Goal: Obtain resource: Download file/media

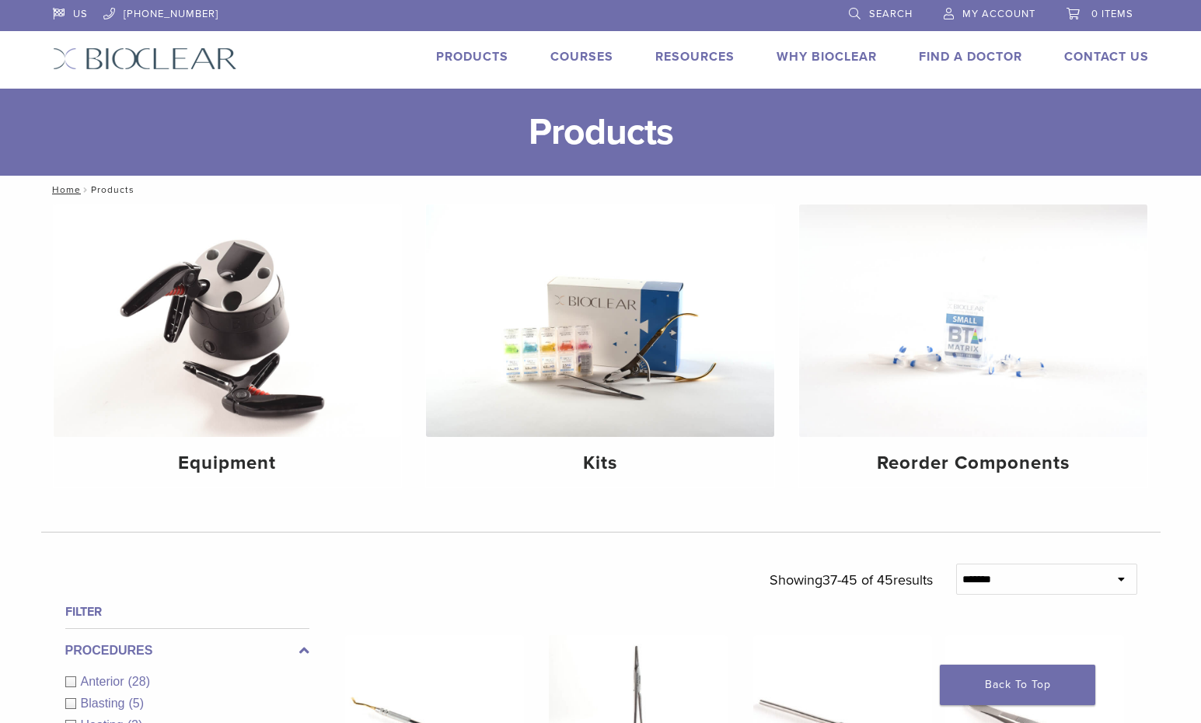
click at [181, 63] on img at bounding box center [145, 58] width 184 height 23
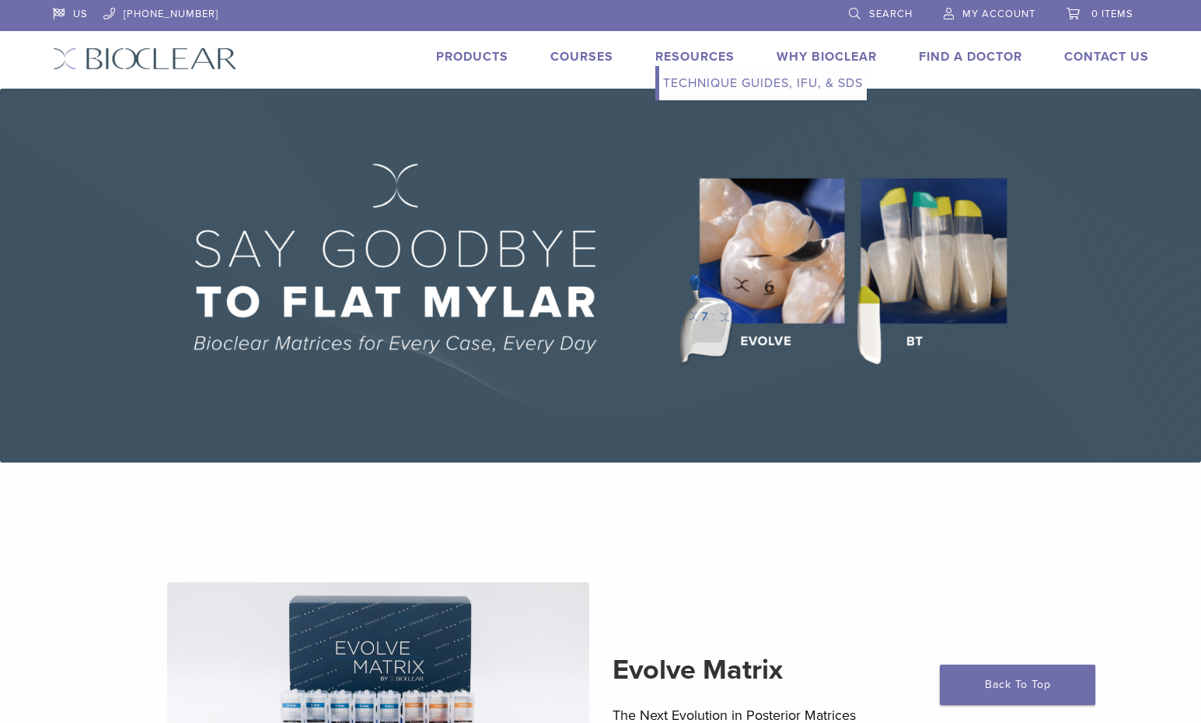
click at [714, 82] on link "Technique Guides, IFU, & SDS" at bounding box center [763, 83] width 208 height 34
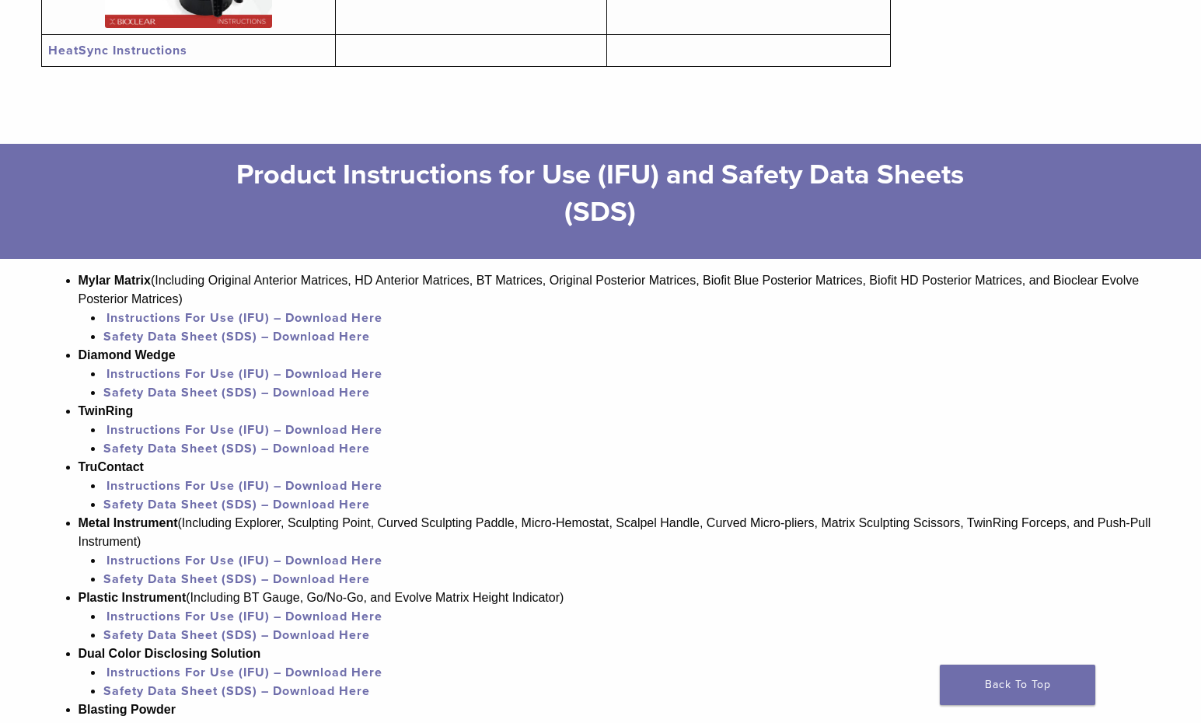
scroll to position [909, 0]
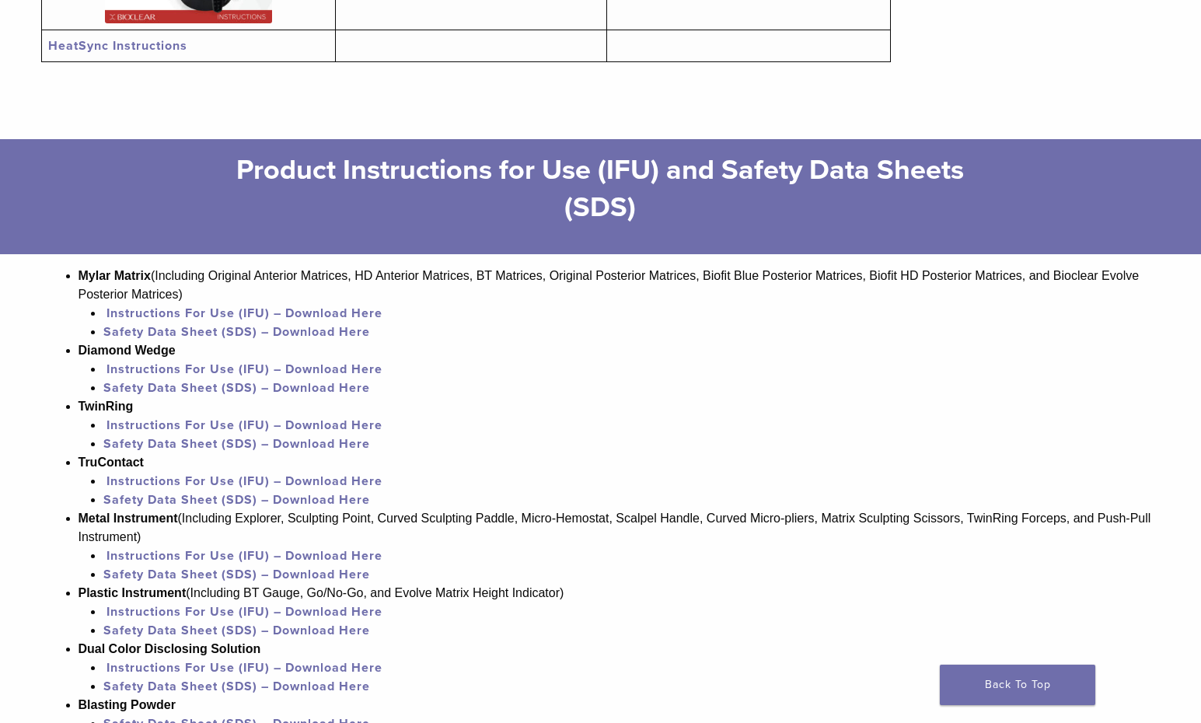
click at [246, 507] on link "Safety Data Sheet (SDS) – Download Here" at bounding box center [236, 500] width 267 height 16
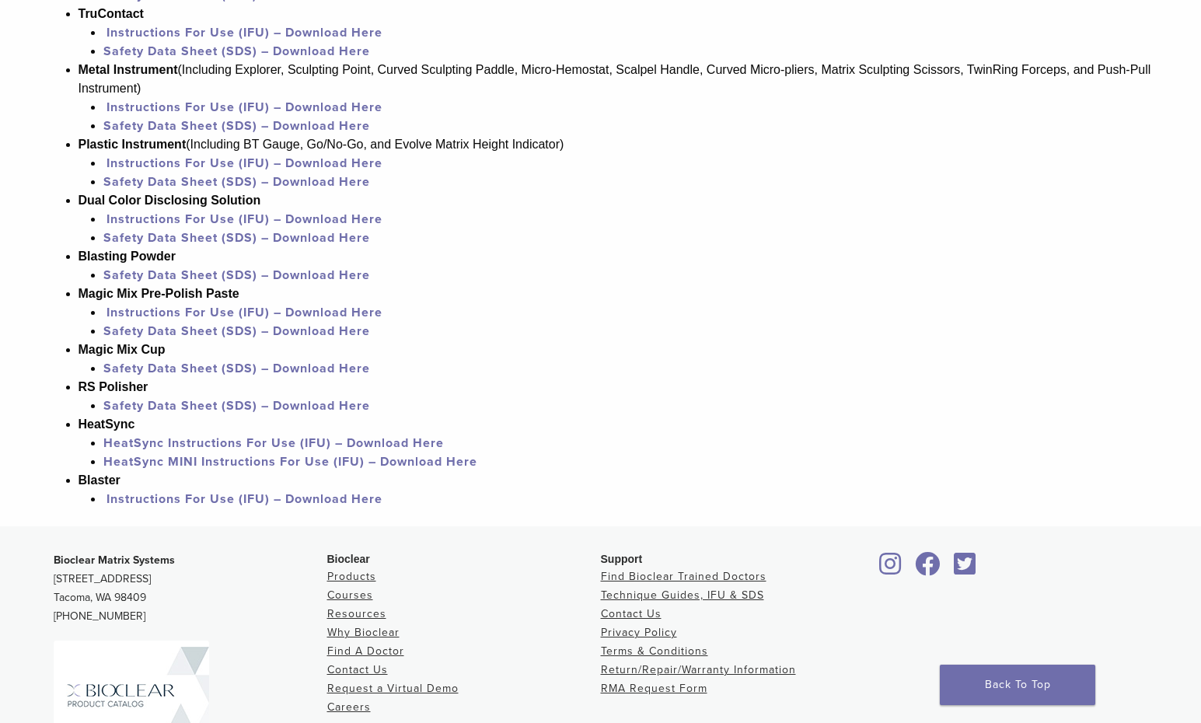
scroll to position [1358, 0]
click at [225, 282] on link "Safety Data Sheet (SDS) – Download Here" at bounding box center [236, 275] width 267 height 16
click at [236, 245] on link "Safety Data Sheet (SDS) – Download Here" at bounding box center [236, 237] width 267 height 16
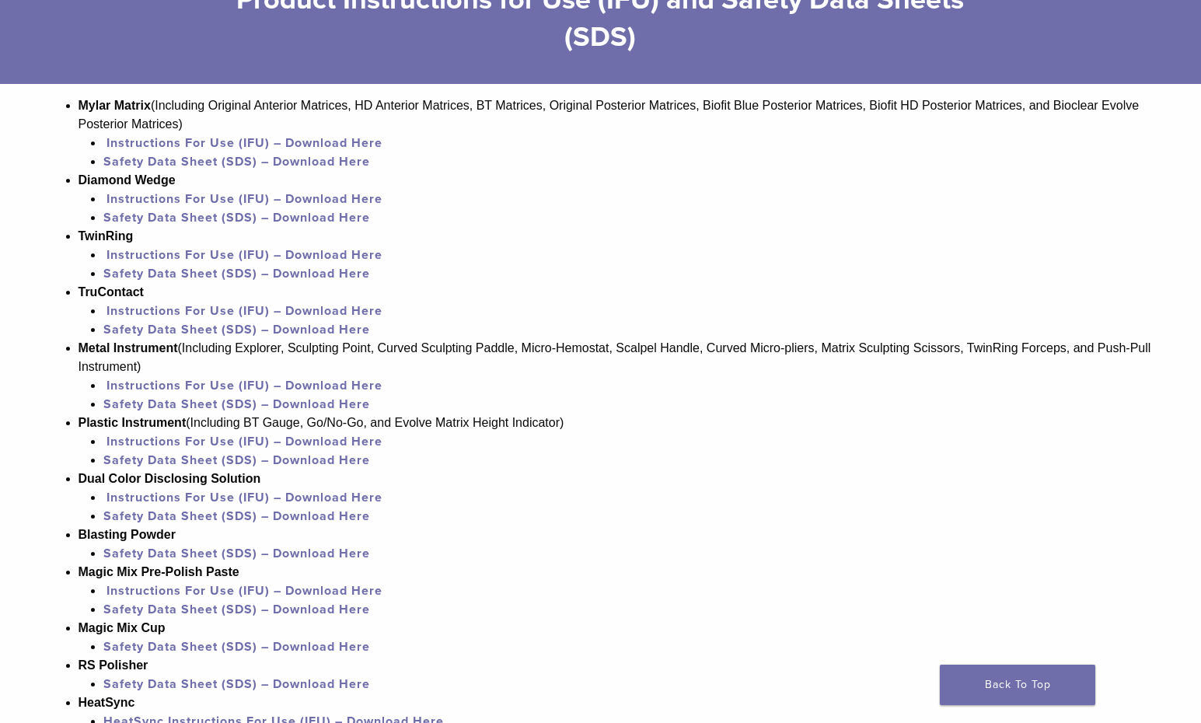
scroll to position [1080, 0]
click at [174, 162] on link "Safety Data Sheet (SDS) – Download Here" at bounding box center [236, 161] width 267 height 16
click at [145, 334] on link "Safety Data Sheet (SDS) – Download Here" at bounding box center [236, 329] width 267 height 16
click at [207, 278] on link "Safety Data Sheet (SDS) – Download Here" at bounding box center [236, 273] width 267 height 16
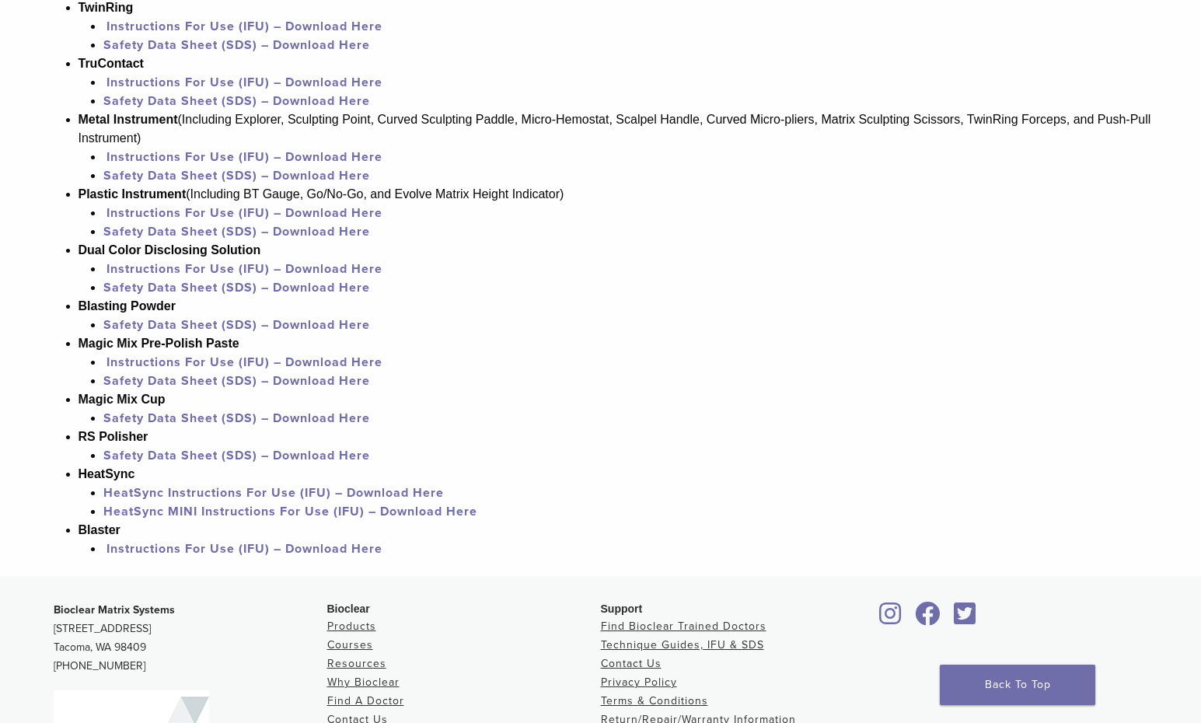
scroll to position [1303, 0]
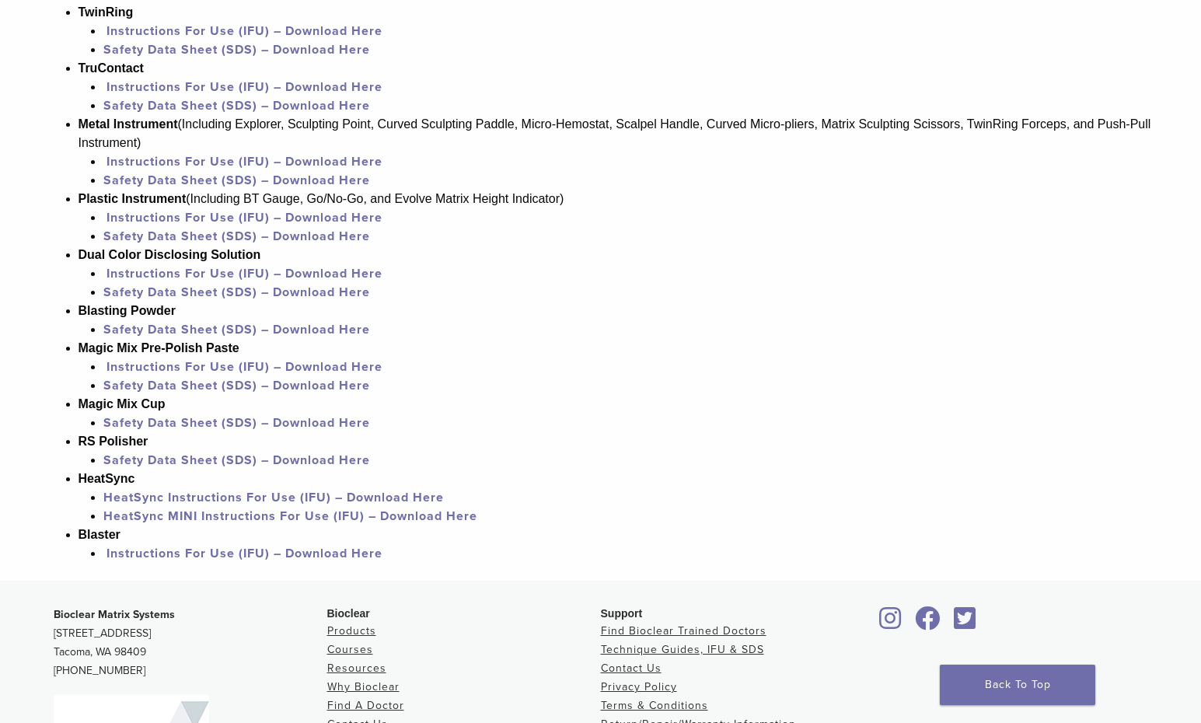
click at [187, 298] on link "Safety Data Sheet (SDS) – Download Here" at bounding box center [236, 293] width 267 height 16
click at [204, 431] on link "Safety Data Sheet (SDS) – Download Here" at bounding box center [236, 423] width 267 height 16
click at [159, 468] on link "Safety Data Sheet (SDS) – Download Here" at bounding box center [236, 460] width 267 height 16
click at [213, 505] on link "HeatSync Instructions For Use (IFU) – Download Here" at bounding box center [273, 498] width 341 height 16
click at [225, 524] on link "HeatSync MINI Instructions For Use (IFU) – Download Here" at bounding box center [290, 516] width 374 height 16
